Goal: Task Accomplishment & Management: Manage account settings

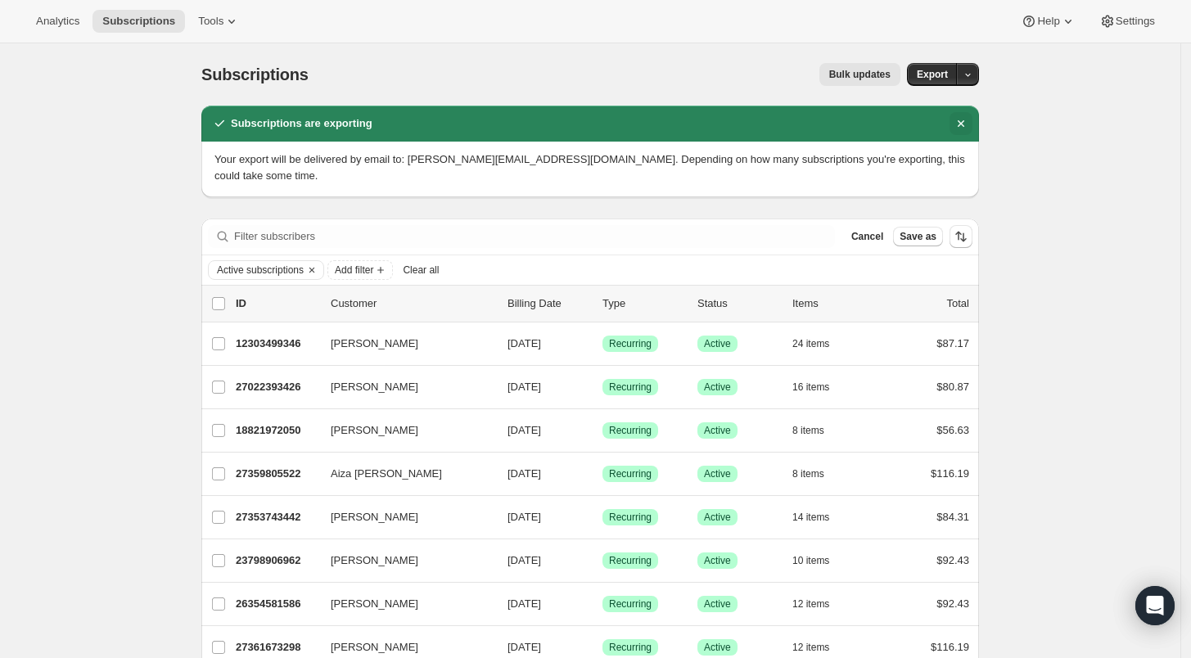
click at [964, 120] on icon "Dismiss notification" at bounding box center [961, 123] width 16 height 16
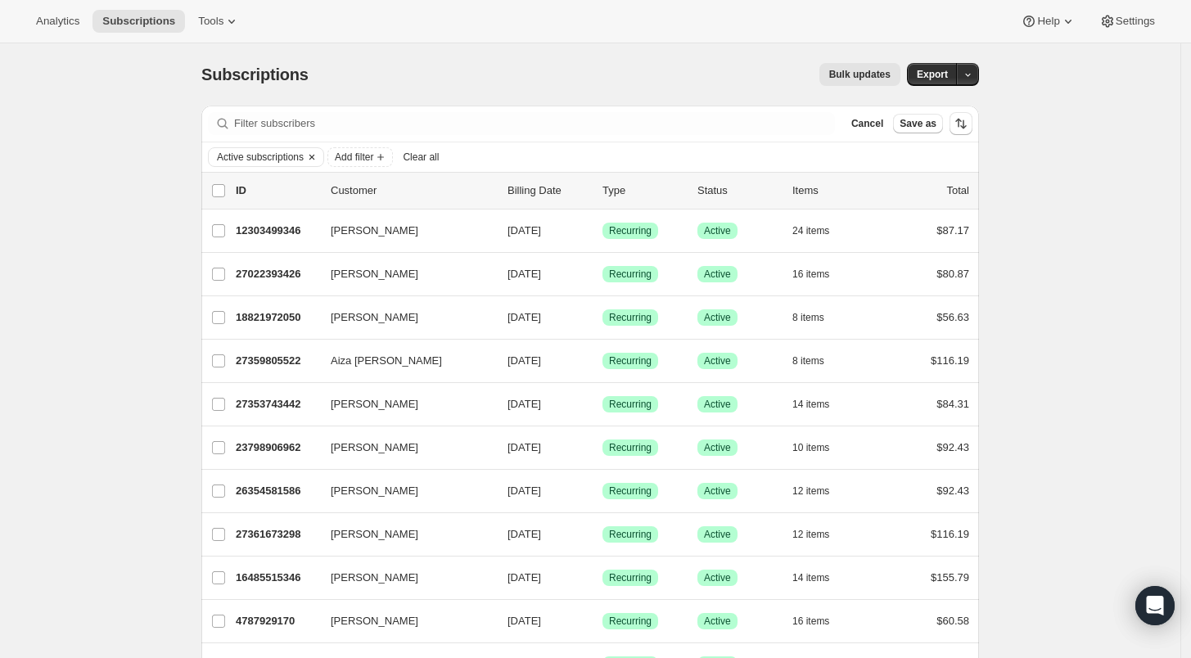
click at [318, 152] on icon "Clear" at bounding box center [311, 157] width 13 height 13
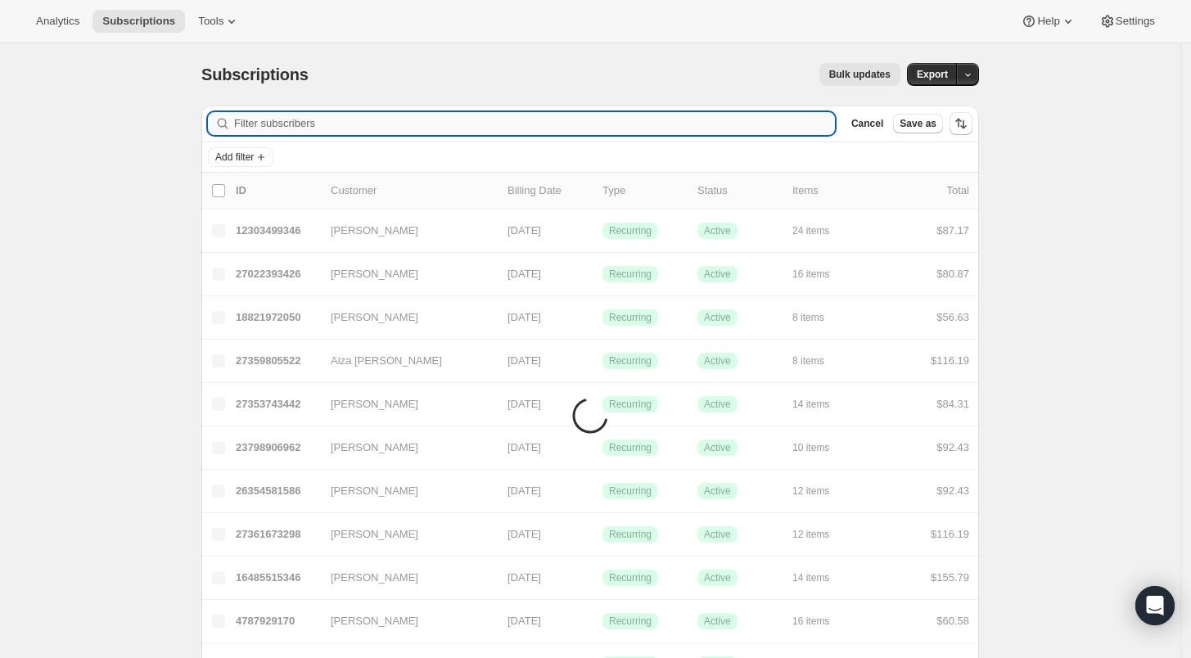
click at [265, 124] on input "Filter subscribers" at bounding box center [534, 123] width 601 height 23
paste input "[EMAIL_ADDRESS][DOMAIN_NAME]"
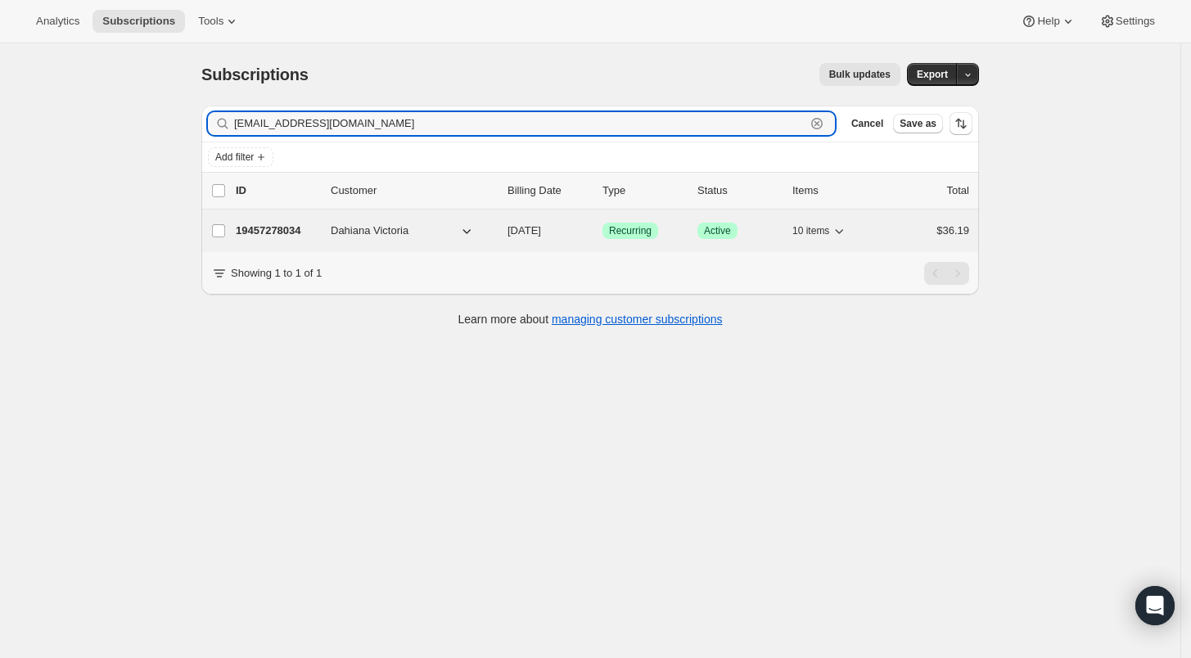
type input "[EMAIL_ADDRESS][DOMAIN_NAME]"
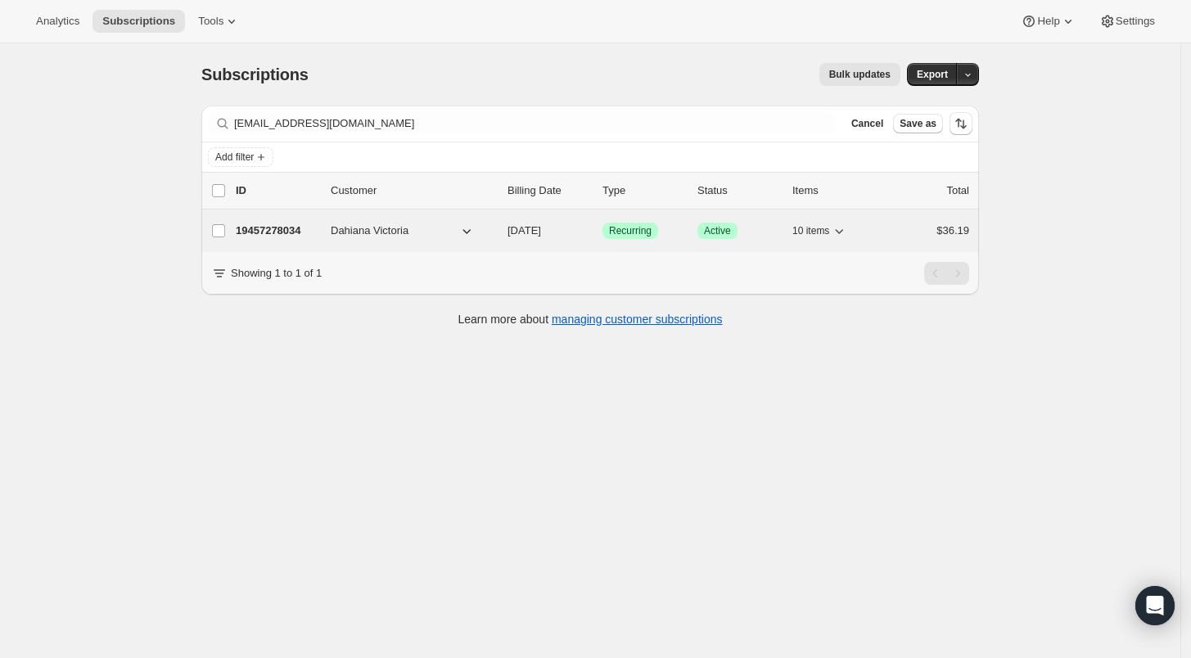
click at [282, 231] on p "19457278034" at bounding box center [277, 231] width 82 height 16
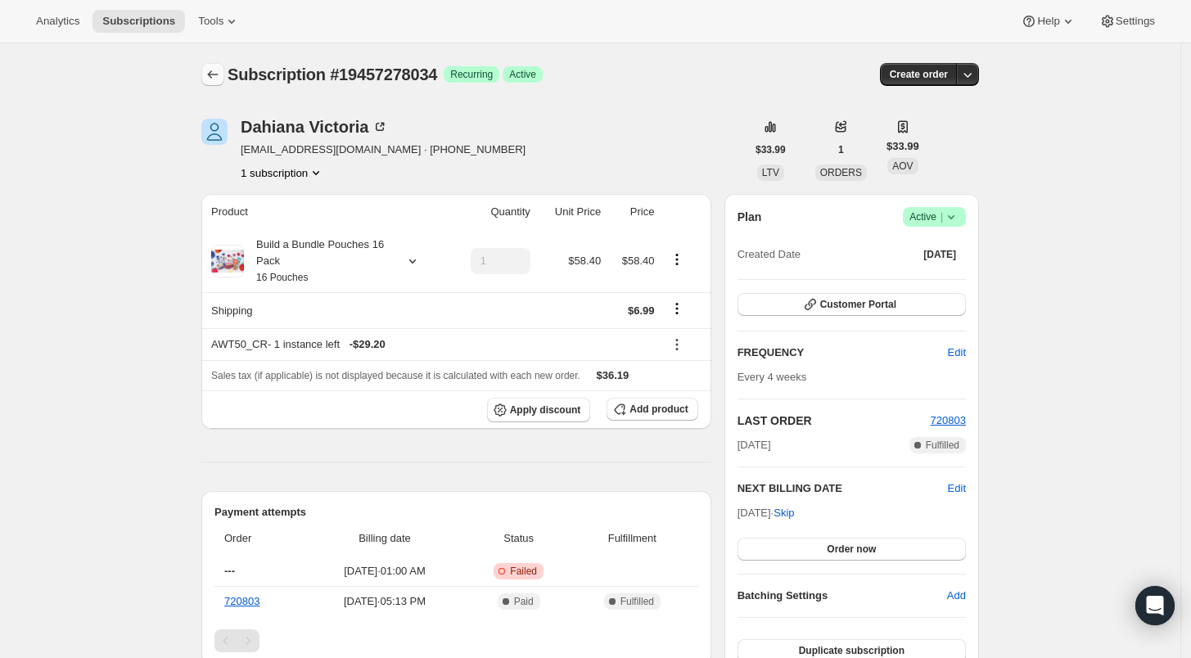
click at [212, 76] on icon "Subscriptions" at bounding box center [213, 74] width 16 height 16
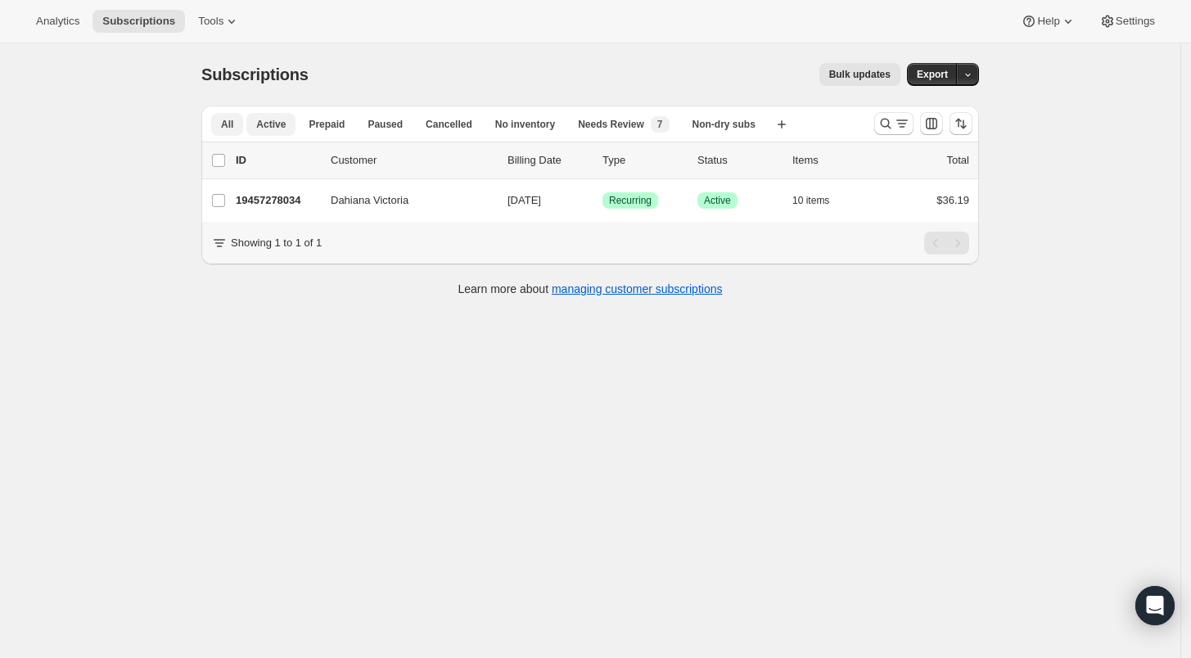
click at [282, 126] on span "Active" at bounding box center [270, 124] width 29 height 13
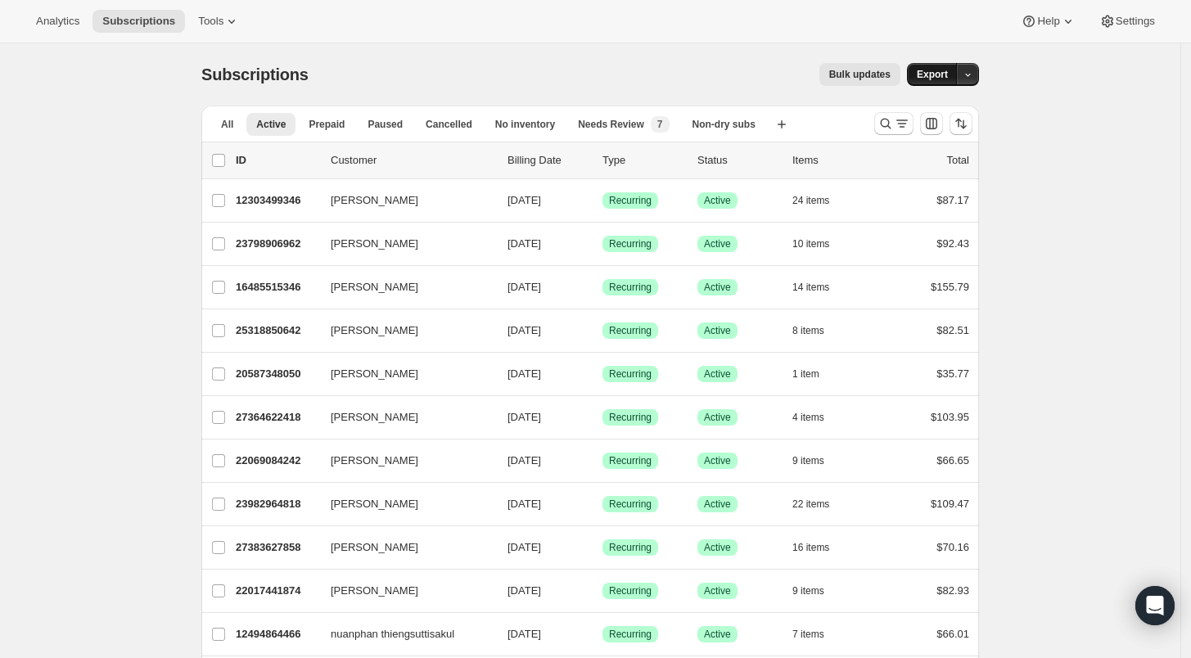
click at [937, 75] on span "Export" at bounding box center [932, 74] width 31 height 13
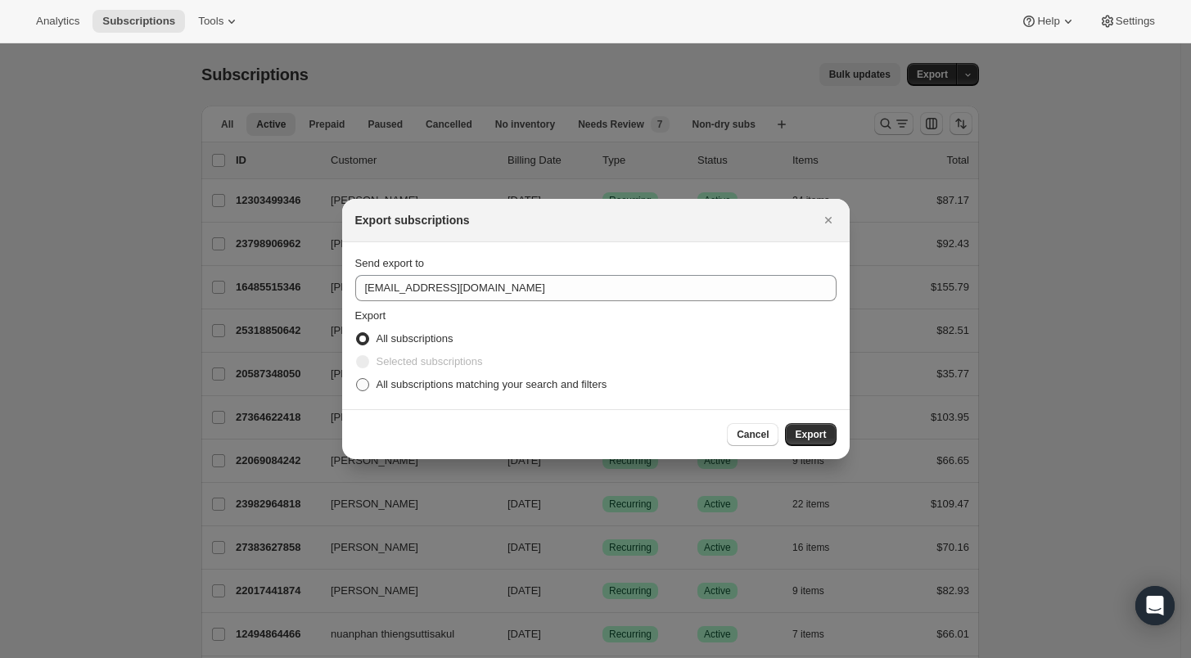
click at [361, 386] on span ":r34m:" at bounding box center [362, 384] width 13 height 13
click at [357, 379] on input "All subscriptions matching your search and filters" at bounding box center [356, 378] width 1 height 1
radio input "true"
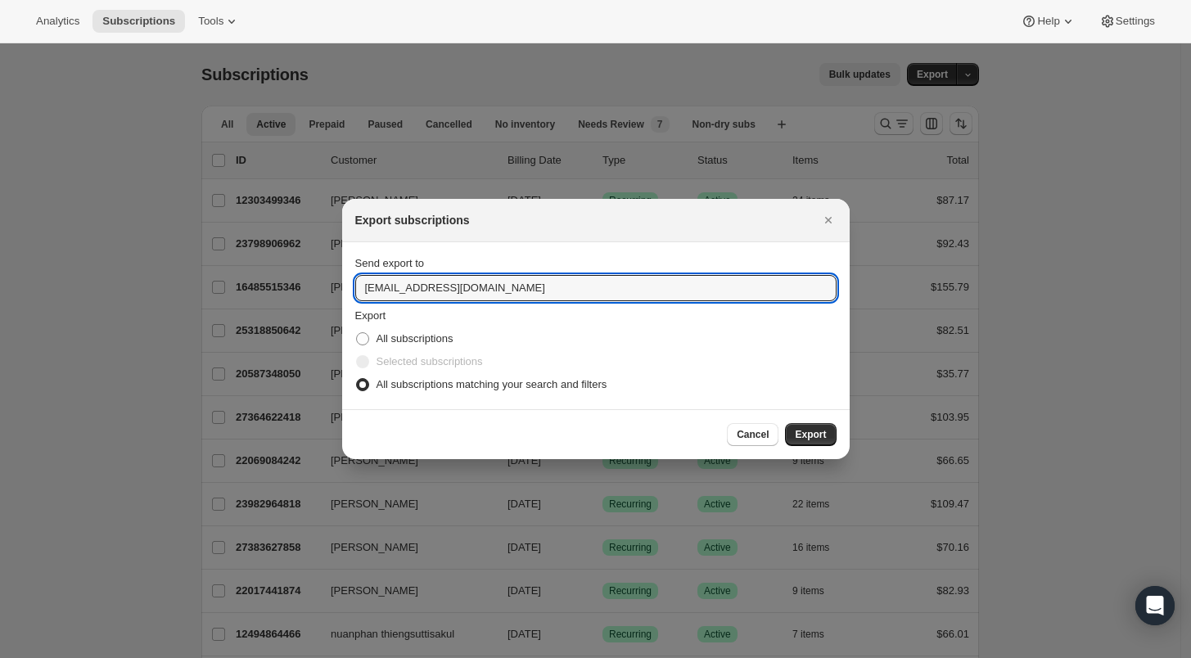
drag, startPoint x: 380, startPoint y: 289, endPoint x: 332, endPoint y: 287, distance: 47.5
type input "[PERSON_NAME][EMAIL_ADDRESS][DOMAIN_NAME]"
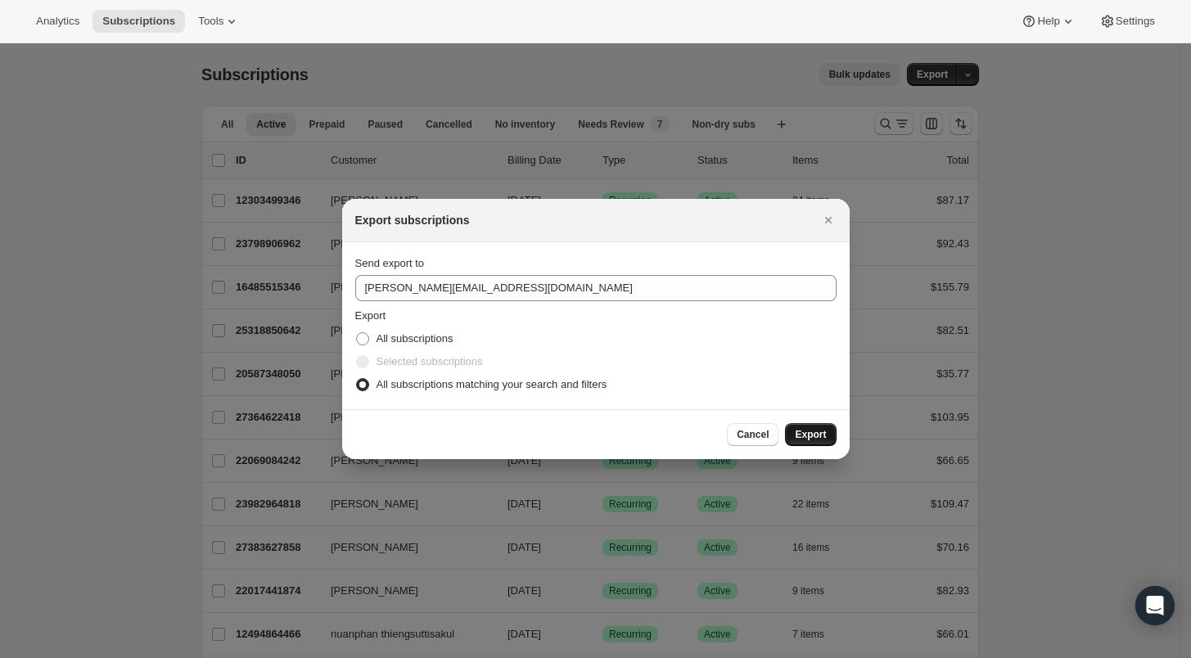
click at [804, 440] on span "Export" at bounding box center [810, 434] width 31 height 13
